Goal: Information Seeking & Learning: Learn about a topic

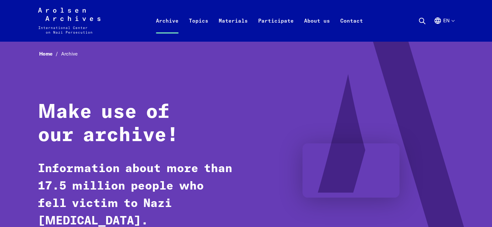
click at [424, 22] on icon at bounding box center [422, 21] width 8 height 8
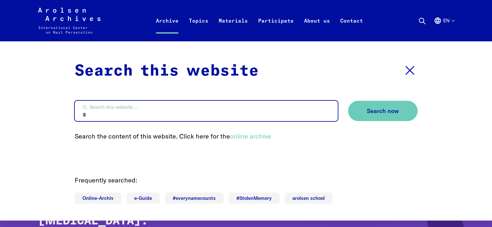
click at [211, 108] on input "Search this website ..." at bounding box center [206, 111] width 263 height 20
type input "*******"
click at [348, 101] on button "Search now" at bounding box center [383, 111] width 70 height 20
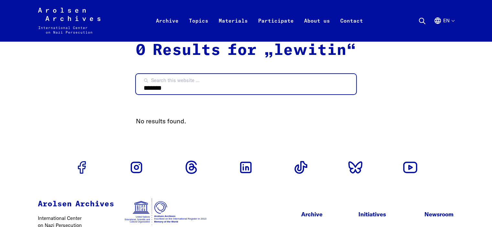
click at [146, 87] on input "*******" at bounding box center [246, 84] width 220 height 20
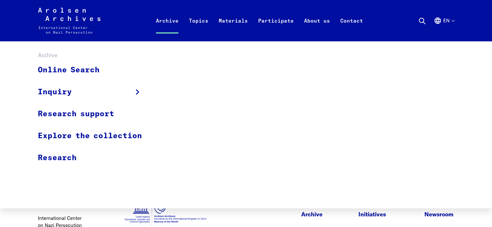
click at [169, 21] on link "Archive" at bounding box center [167, 29] width 33 height 26
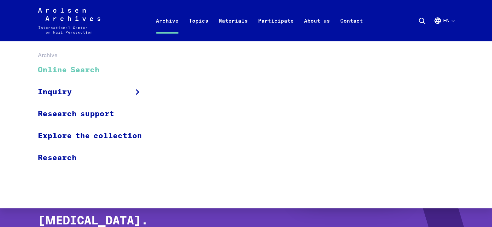
click at [76, 70] on link "Online Search" at bounding box center [94, 71] width 113 height 22
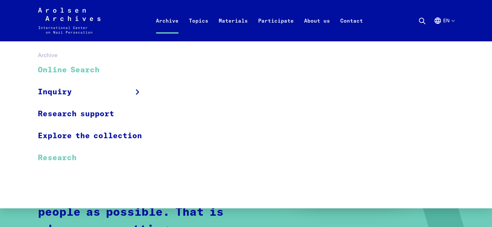
click at [63, 162] on link "Research" at bounding box center [94, 158] width 113 height 22
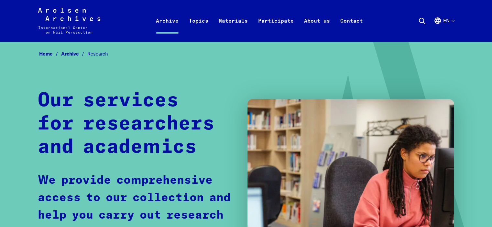
click at [68, 55] on link "Archive" at bounding box center [74, 54] width 26 height 6
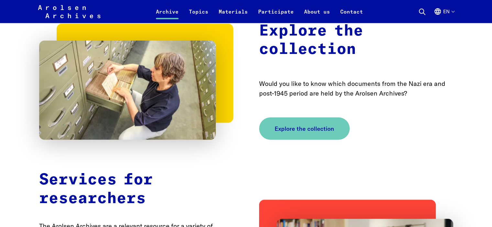
scroll to position [1391, 0]
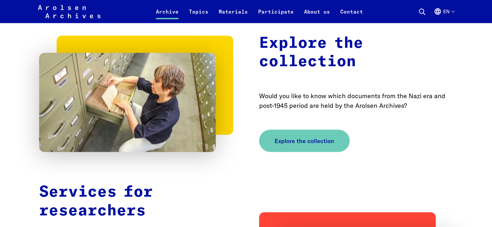
click at [56, 12] on icon "Arolsen Archives - International Center on Nazi Persecution | Return to home pa…" at bounding box center [69, 18] width 63 height 26
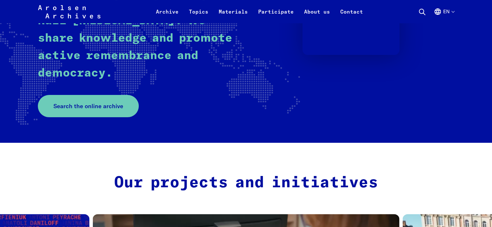
scroll to position [143, 0]
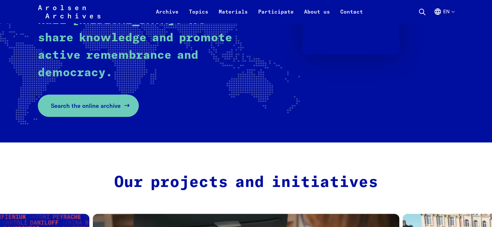
click at [90, 98] on link "Search the online archive" at bounding box center [88, 106] width 101 height 22
